Goal: Task Accomplishment & Management: Use online tool/utility

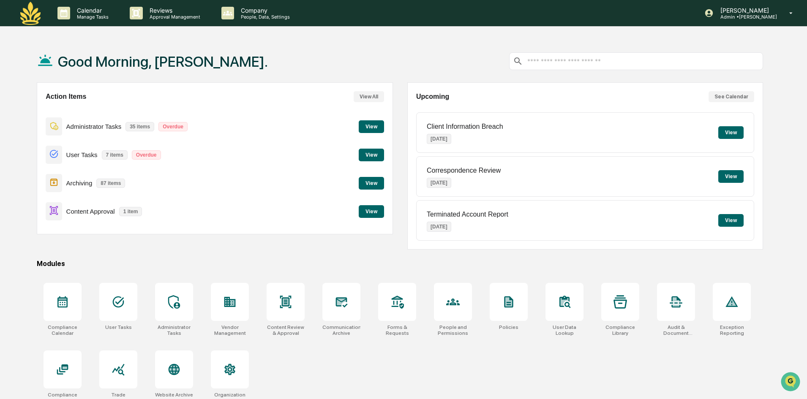
click at [377, 209] on button "View" at bounding box center [371, 211] width 25 height 13
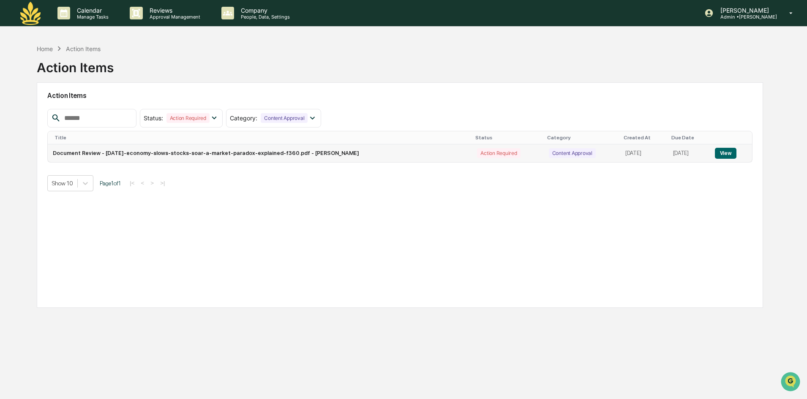
click at [728, 152] on button "View" at bounding box center [725, 153] width 22 height 11
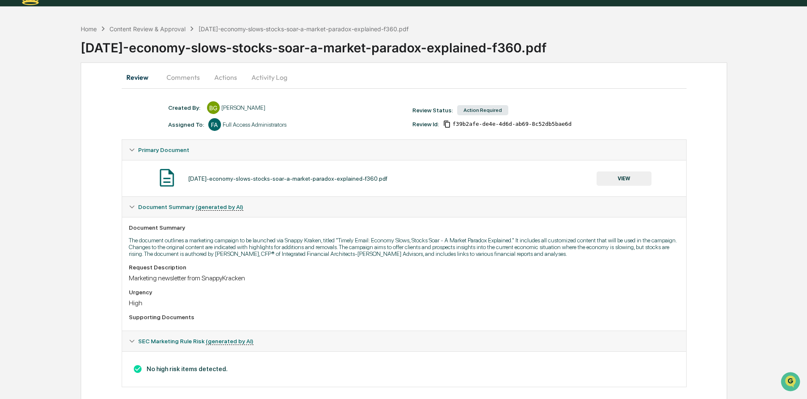
scroll to position [30, 0]
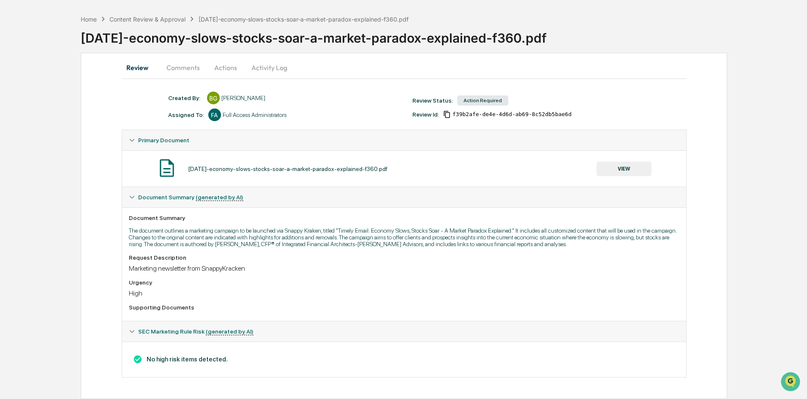
click at [621, 169] on button "VIEW" at bounding box center [623, 169] width 55 height 14
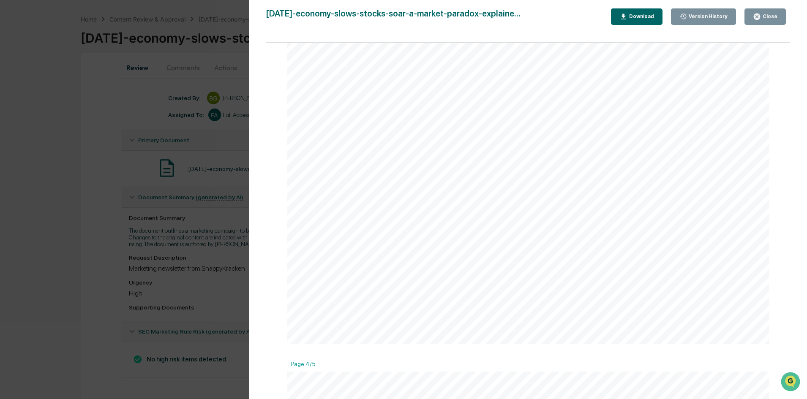
scroll to position [1816, 0]
click at [761, 22] on button "Close" at bounding box center [764, 16] width 41 height 16
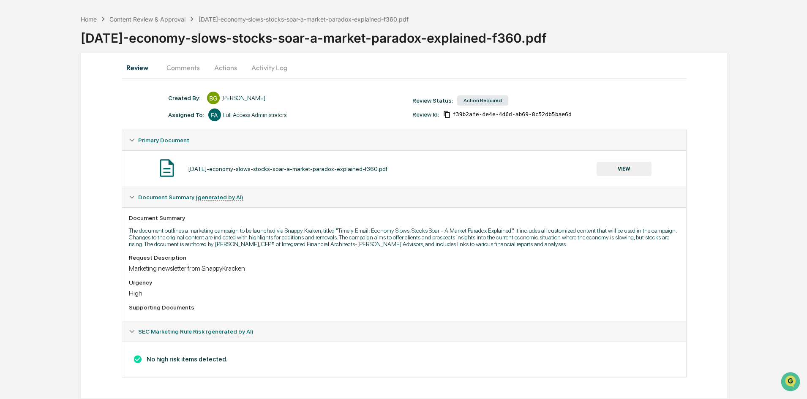
click at [274, 69] on button "Activity Log" at bounding box center [268, 67] width 49 height 20
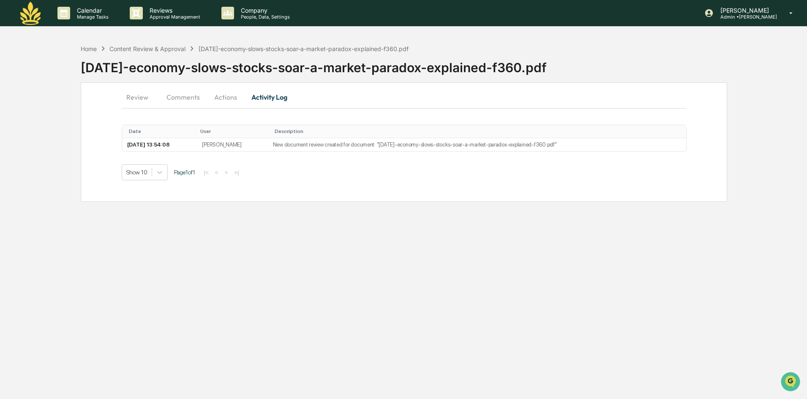
scroll to position [0, 0]
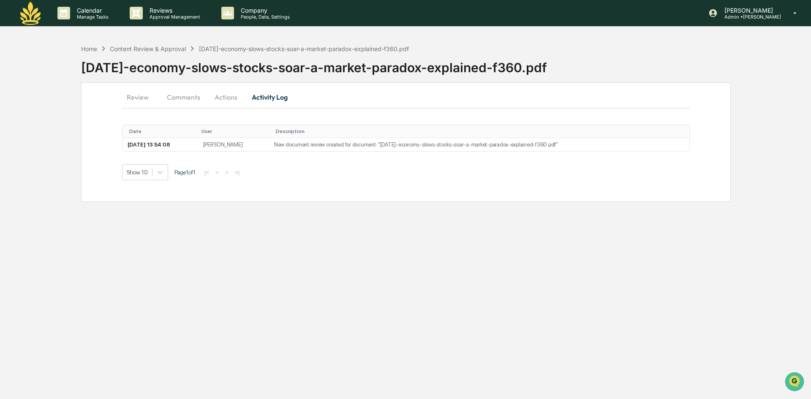
click at [222, 98] on button "Actions" at bounding box center [226, 97] width 38 height 20
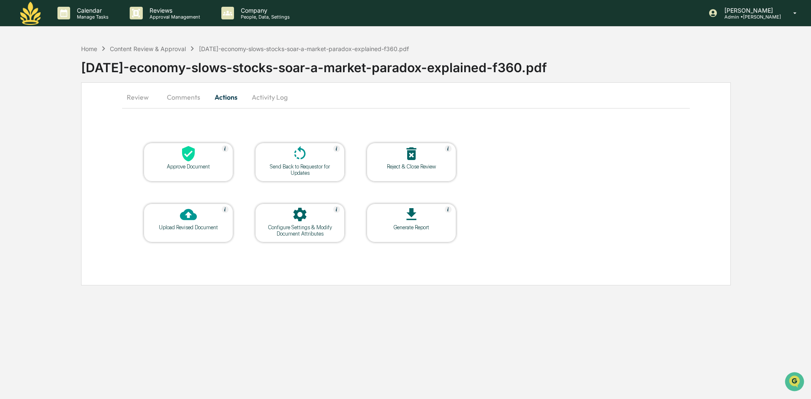
click at [192, 162] on icon at bounding box center [188, 153] width 17 height 17
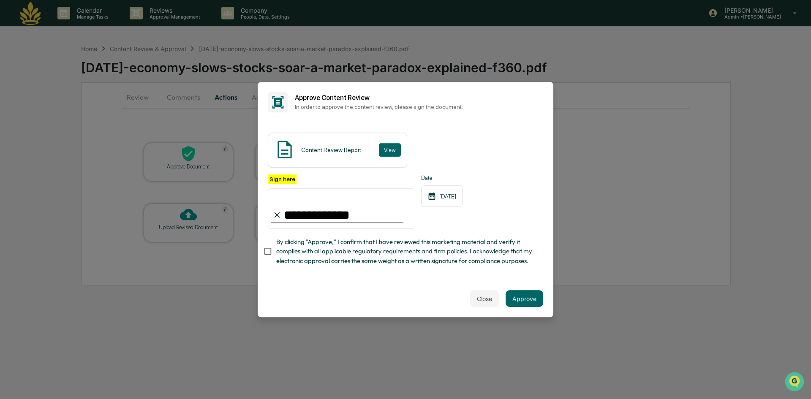
type input "**********"
drag, startPoint x: 413, startPoint y: 256, endPoint x: 419, endPoint y: 257, distance: 5.9
click at [413, 256] on span "By clicking "Approve," I confirm that I have reviewed this marketing material a…" at bounding box center [406, 251] width 260 height 28
click at [521, 299] on button "Approve" at bounding box center [524, 298] width 38 height 17
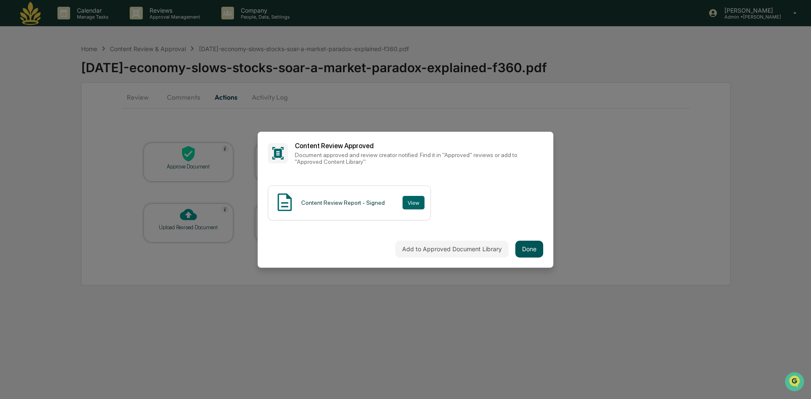
click at [522, 252] on button "Done" at bounding box center [529, 249] width 28 height 17
